Goal: Check status: Check status

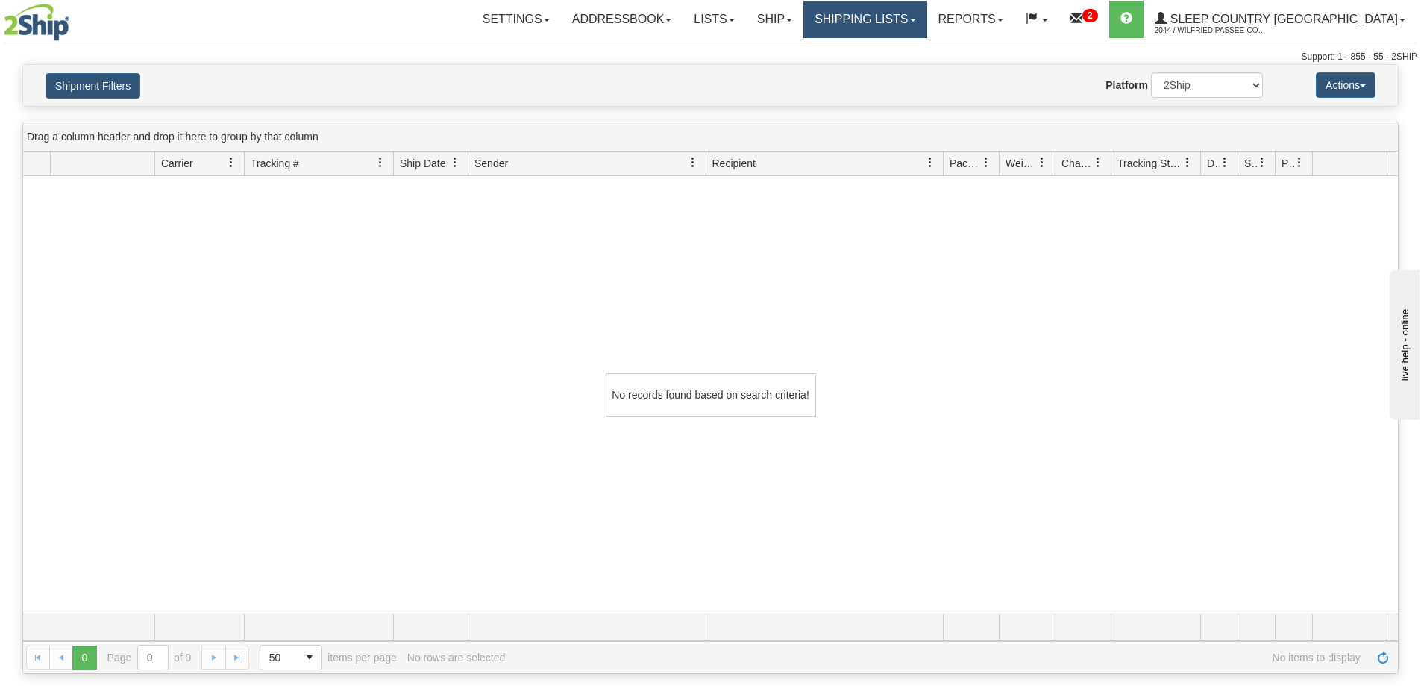
click at [926, 19] on link "Shipping lists" at bounding box center [864, 19] width 123 height 37
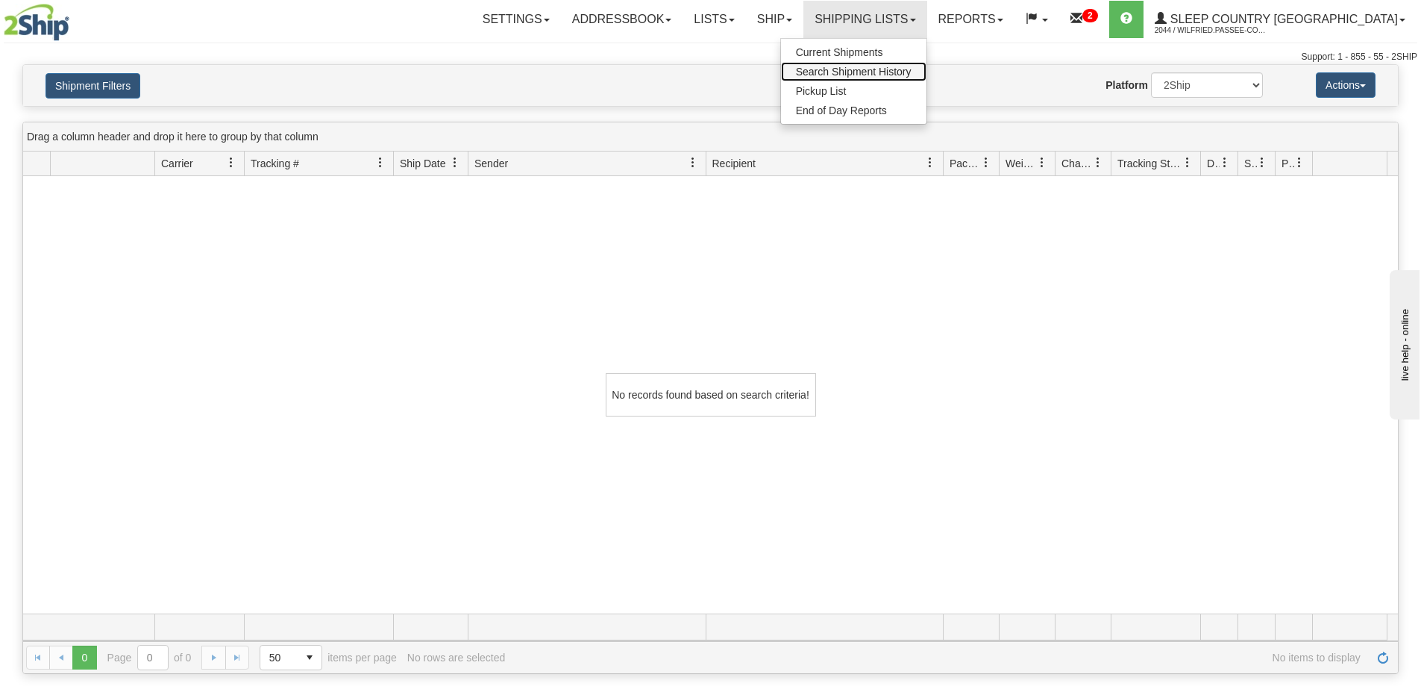
click at [912, 67] on span "Search Shipment History" at bounding box center [854, 72] width 116 height 12
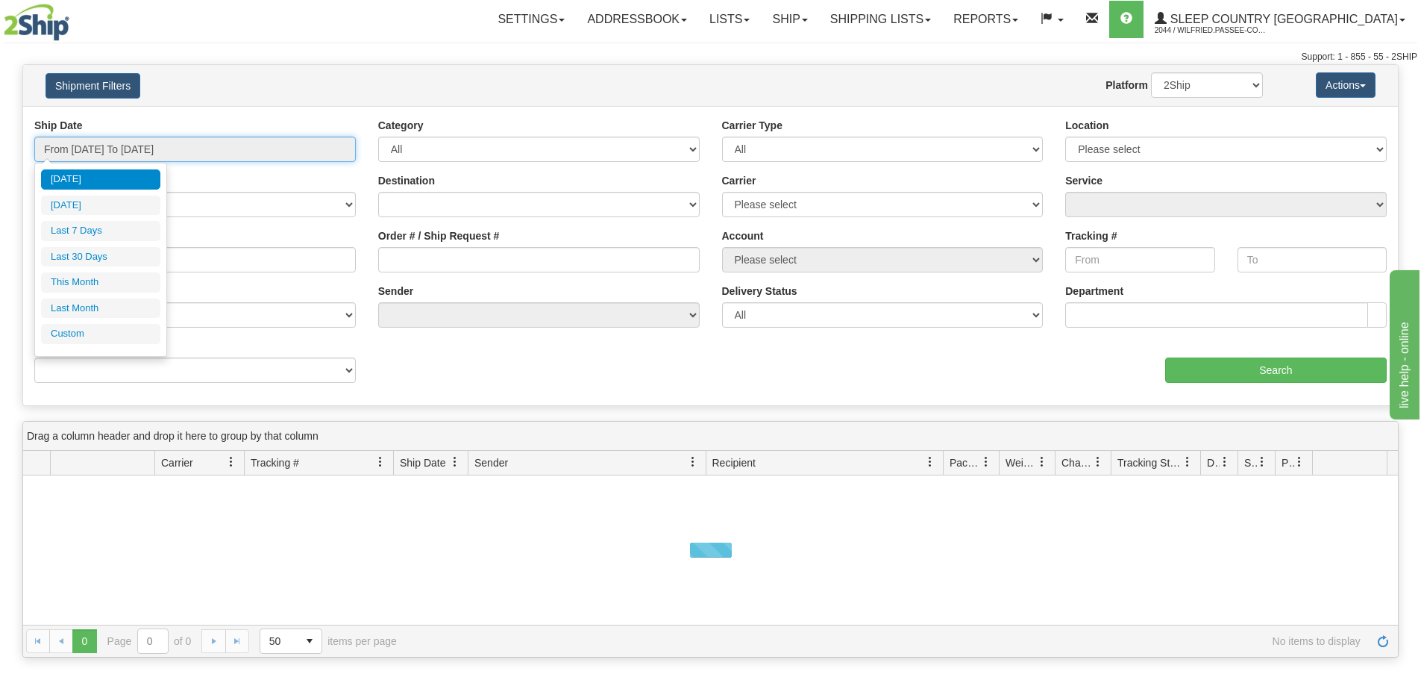
click at [172, 145] on input "From 09/03/2025 To 09/04/2025" at bounding box center [195, 149] width 322 height 25
click at [107, 254] on li "Last 30 Days" at bounding box center [100, 257] width 119 height 20
type input "From 08/06/2025 To 09/04/2025"
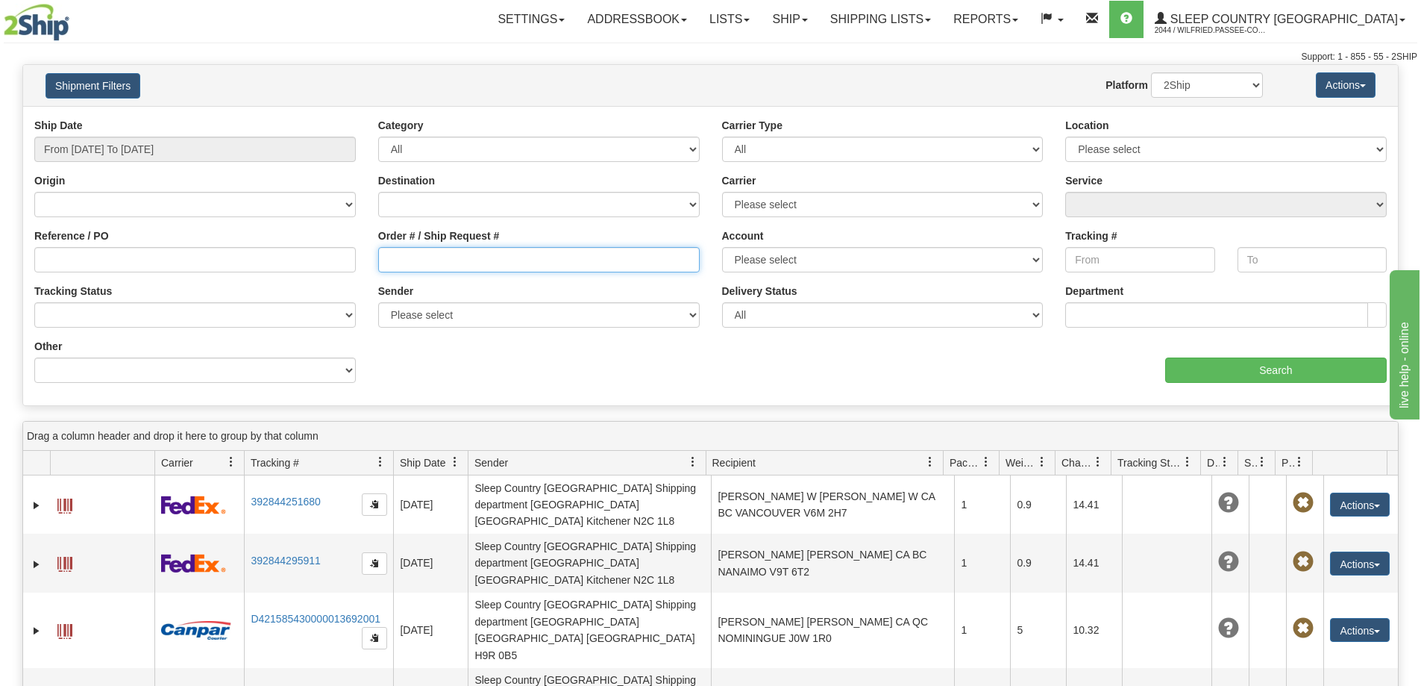
click at [428, 248] on input "Order # / Ship Request #" at bounding box center [539, 259] width 322 height 25
paste input "9008I060276"
type input "9008I060276"
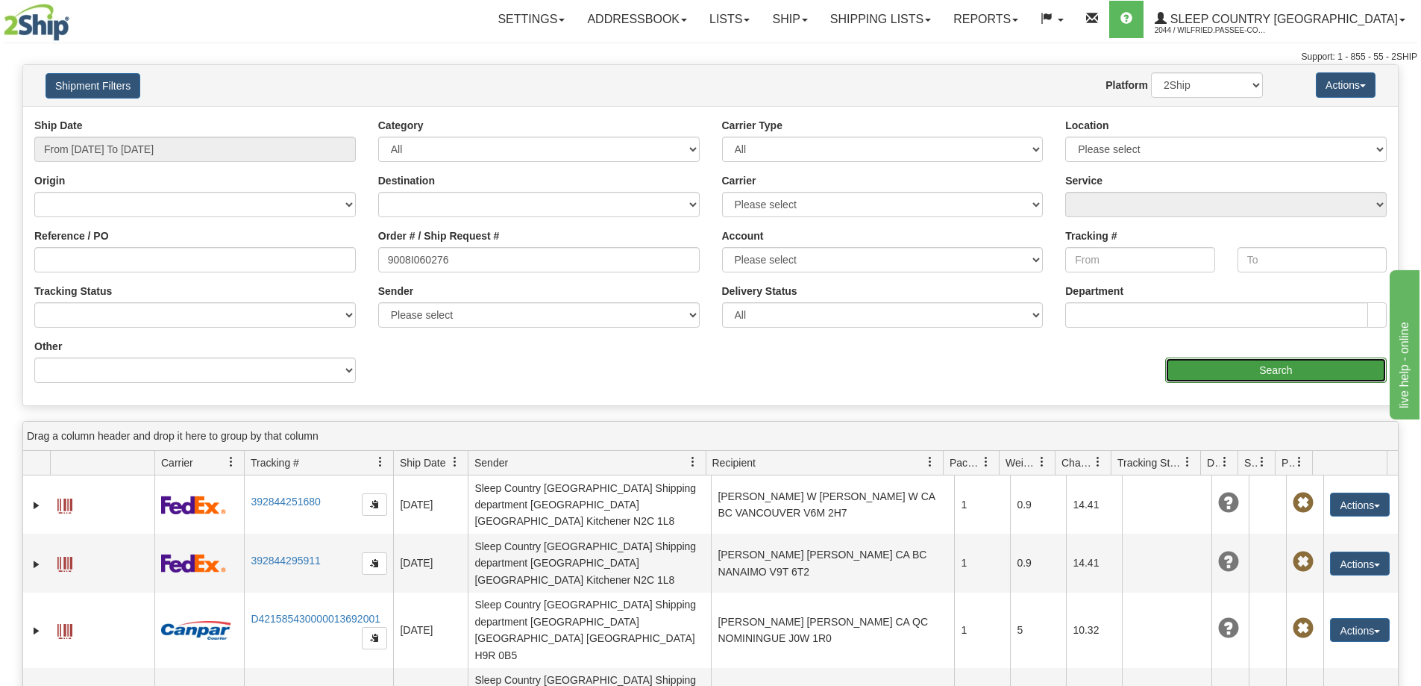
click at [1220, 374] on input "Search" at bounding box center [1276, 369] width 222 height 25
